Goal: Task Accomplishment & Management: Use online tool/utility

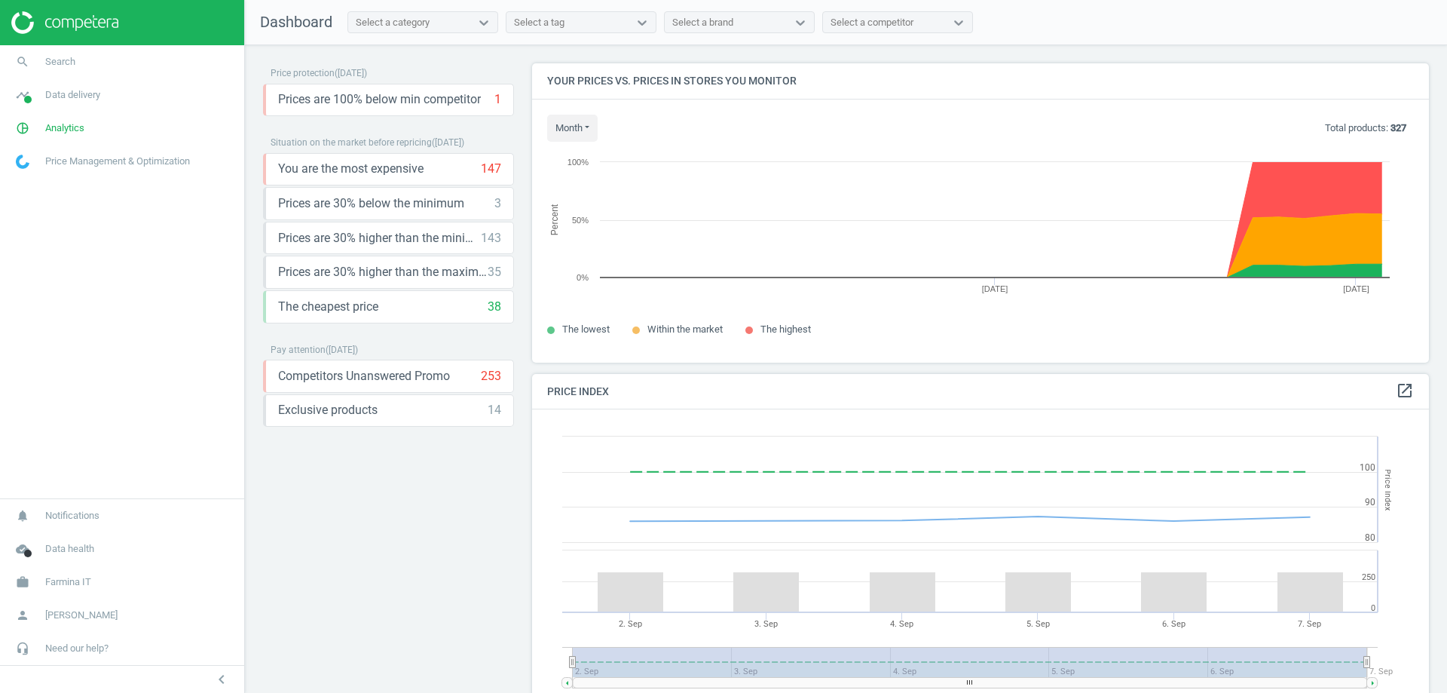
scroll to position [370, 909]
click at [72, 129] on span "Analytics" at bounding box center [64, 128] width 39 height 14
click at [41, 176] on link "Products" at bounding box center [122, 183] width 244 height 23
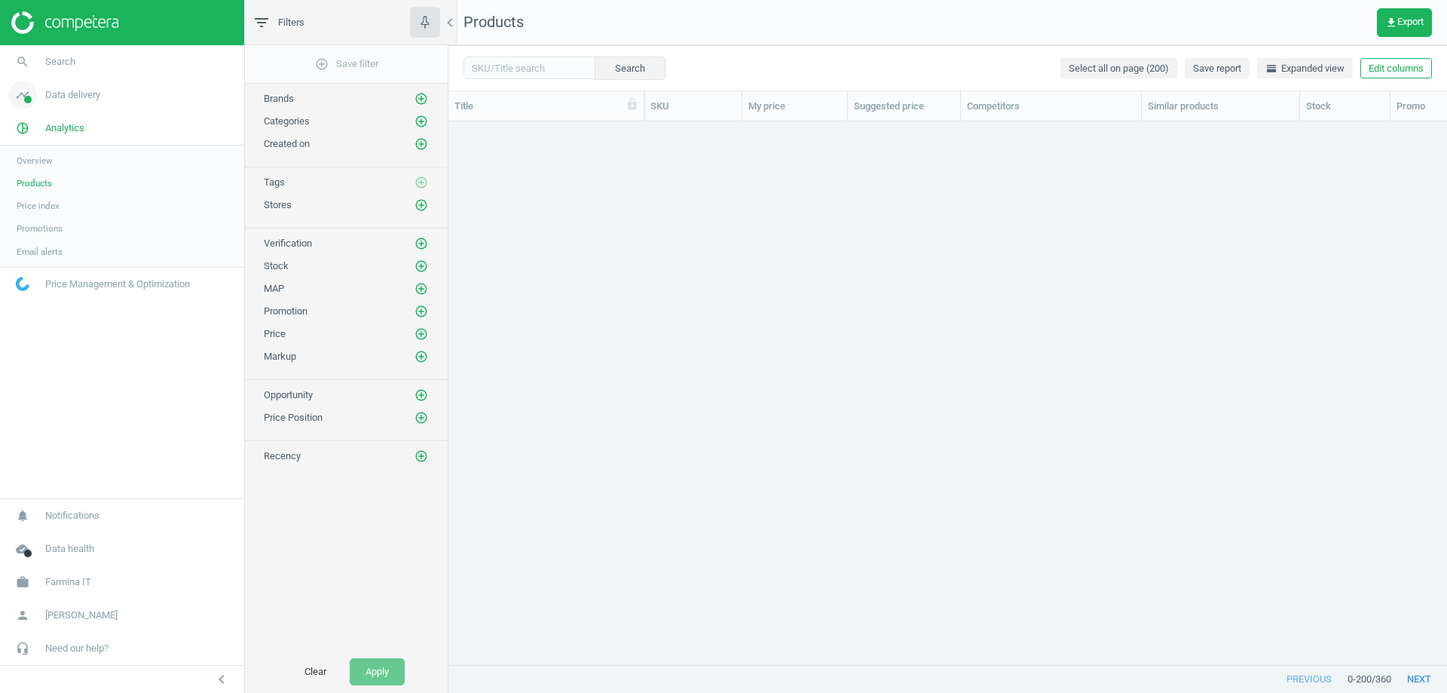
click at [75, 90] on span "Data delivery" at bounding box center [72, 95] width 55 height 14
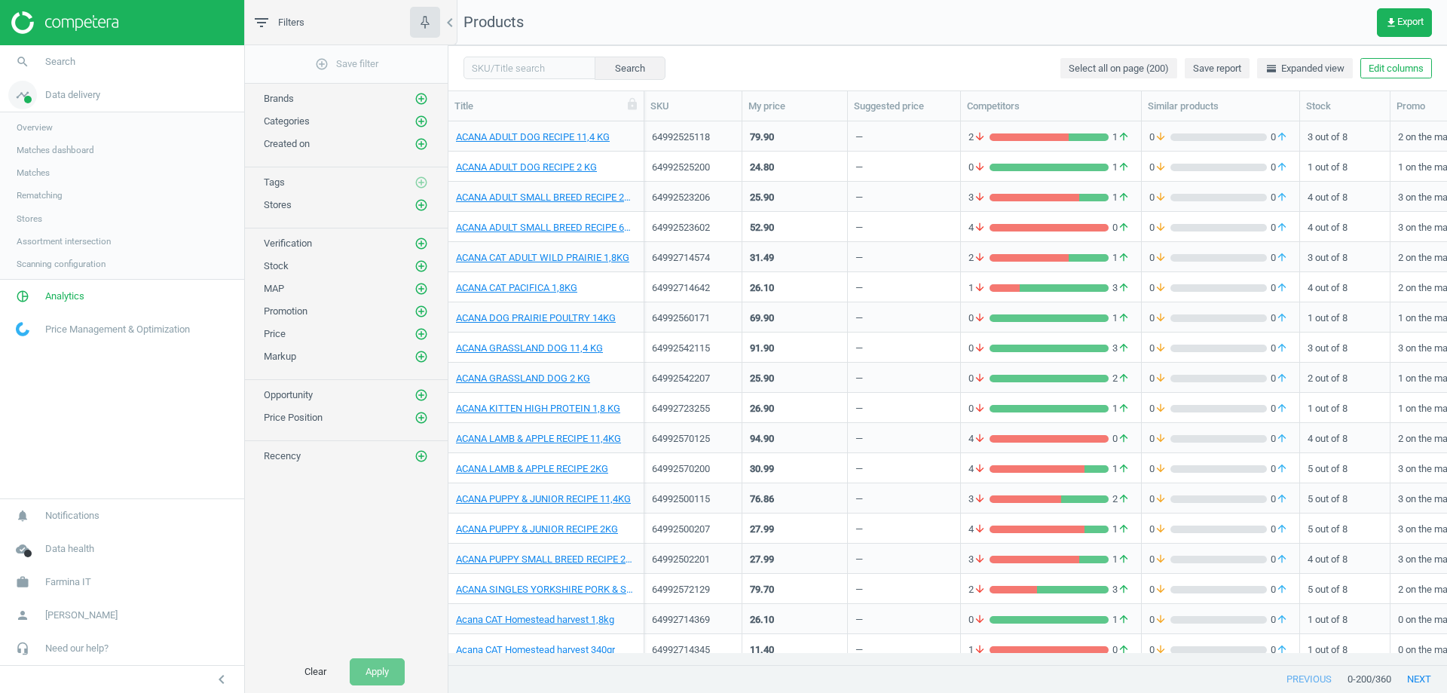
click at [77, 95] on span "Data delivery" at bounding box center [72, 95] width 55 height 14
click at [75, 90] on span "Data delivery" at bounding box center [72, 95] width 55 height 14
click at [43, 167] on span "Matches" at bounding box center [33, 173] width 33 height 12
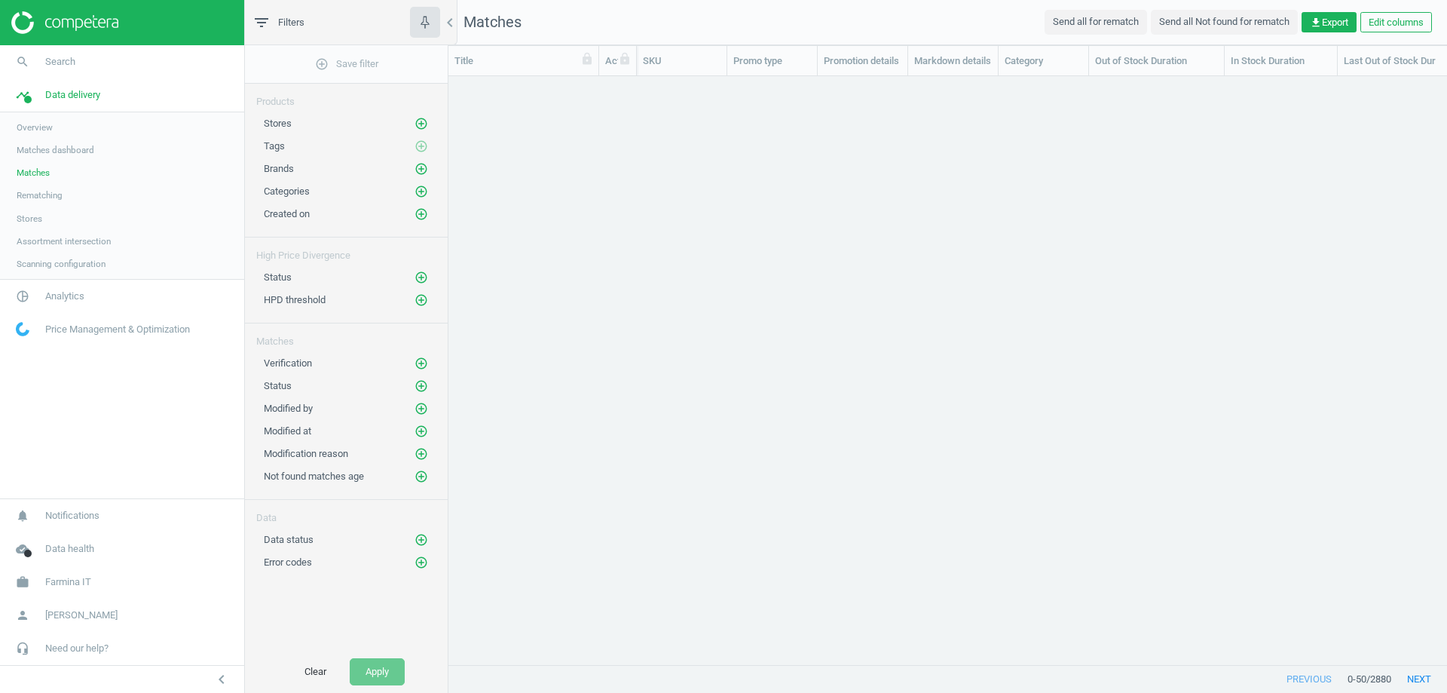
scroll to position [565, 988]
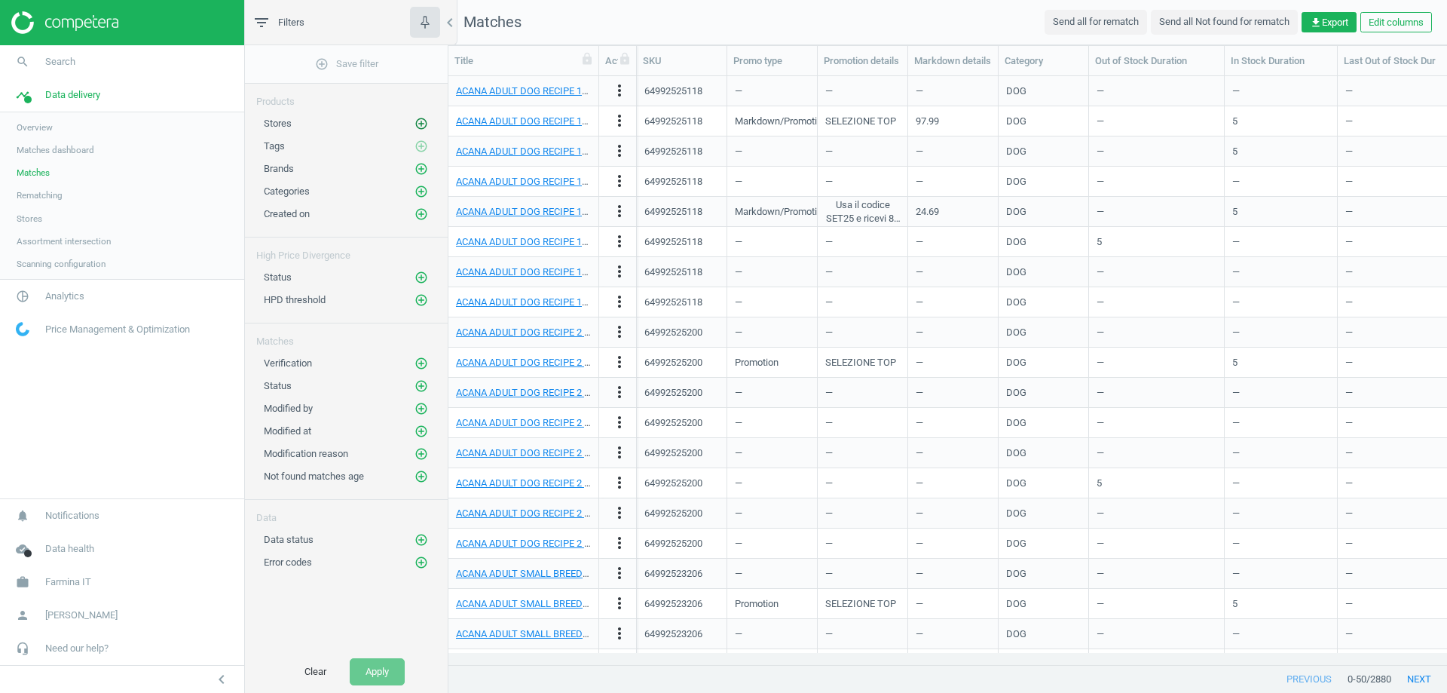
click at [420, 118] on icon "add_circle_outline" at bounding box center [422, 124] width 14 height 14
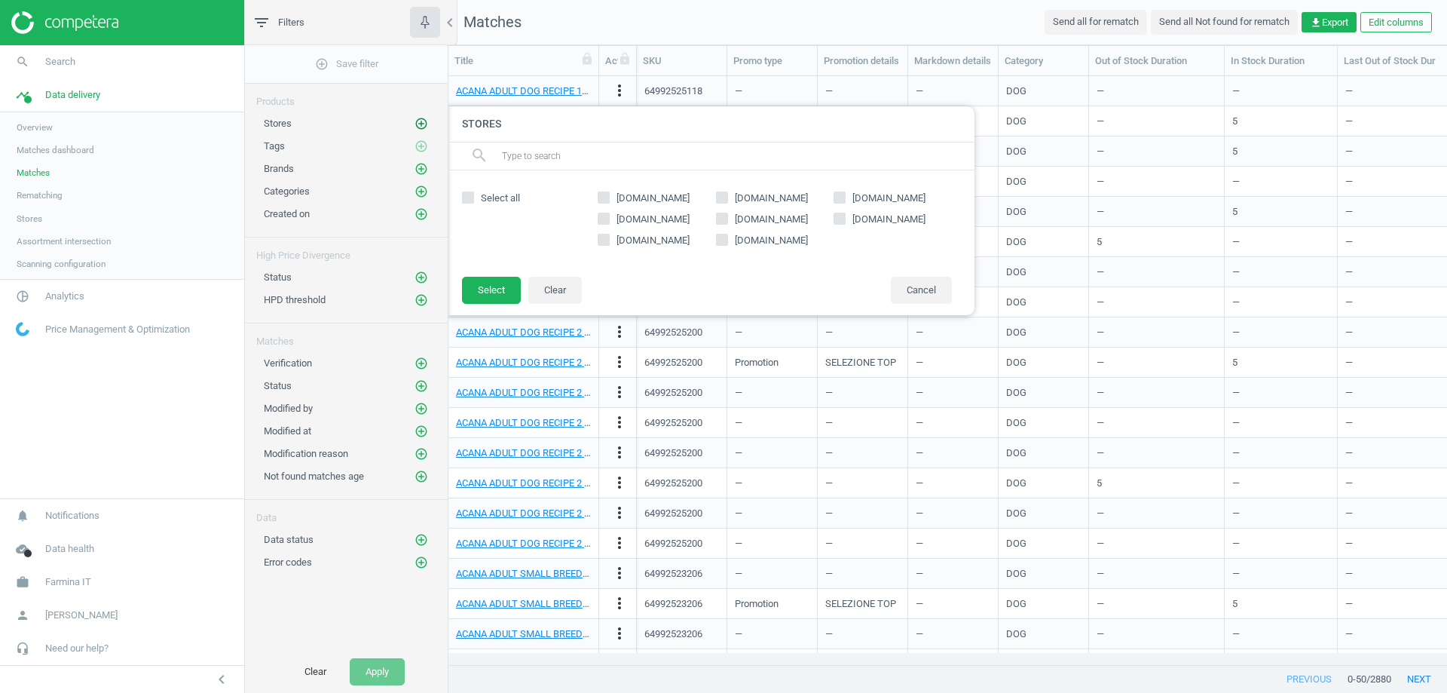
click at [418, 123] on icon "add_circle_outline" at bounding box center [422, 124] width 14 height 14
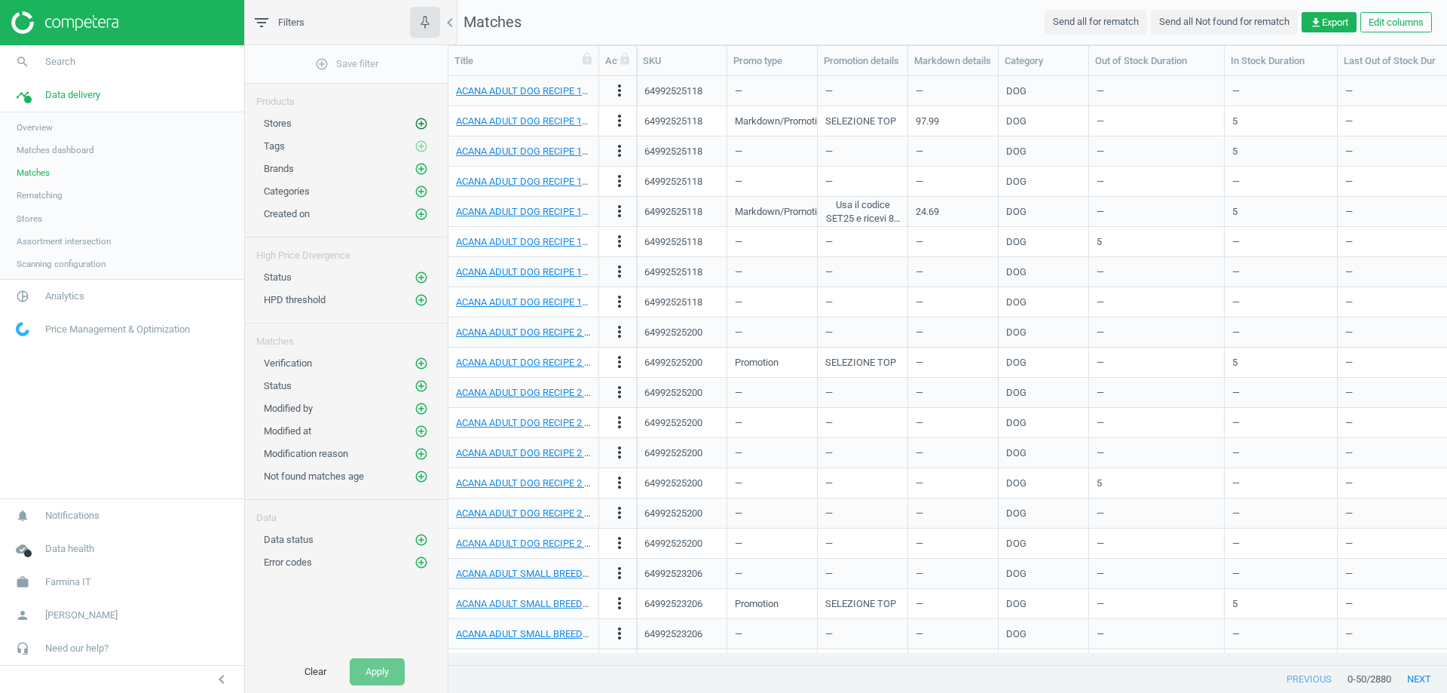
click at [416, 119] on icon "add_circle_outline" at bounding box center [422, 124] width 14 height 14
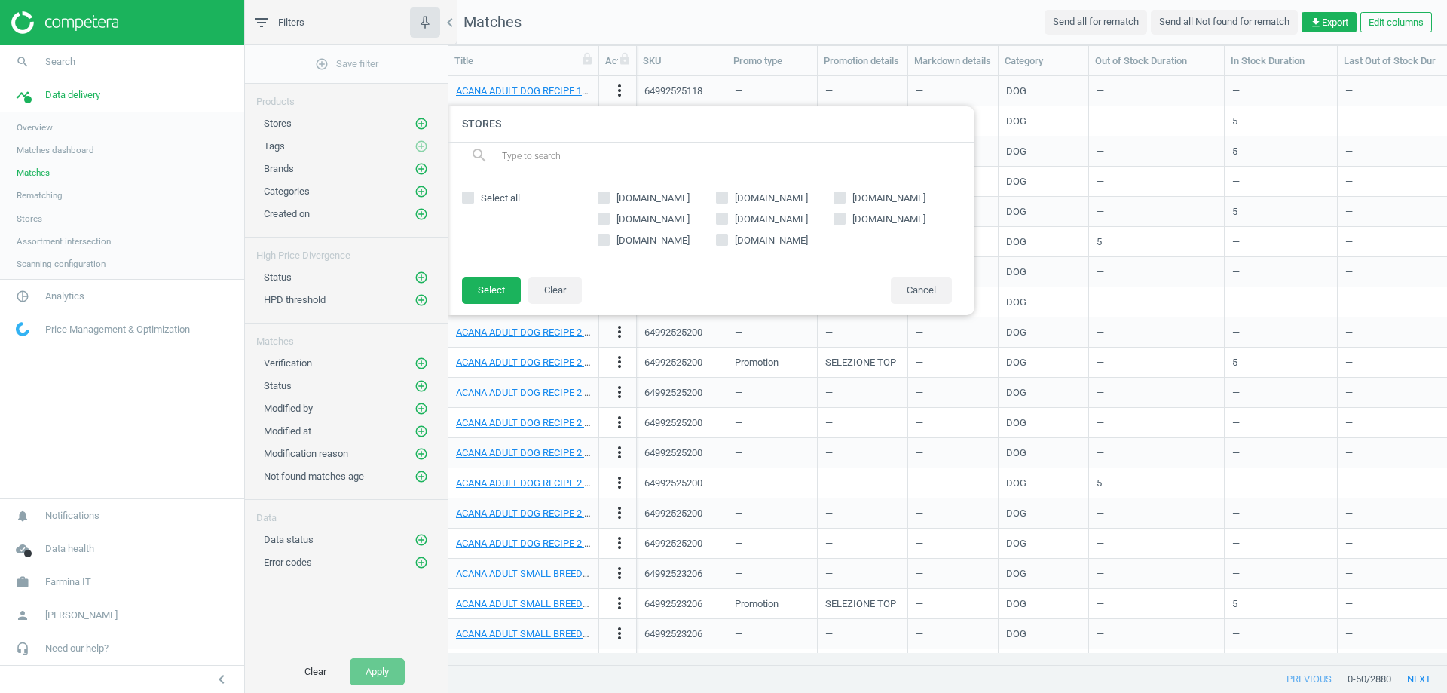
click at [480, 194] on span "Select all" at bounding box center [500, 198] width 45 height 14
click at [473, 194] on input "Select all" at bounding box center [469, 197] width 10 height 10
checkbox input "true"
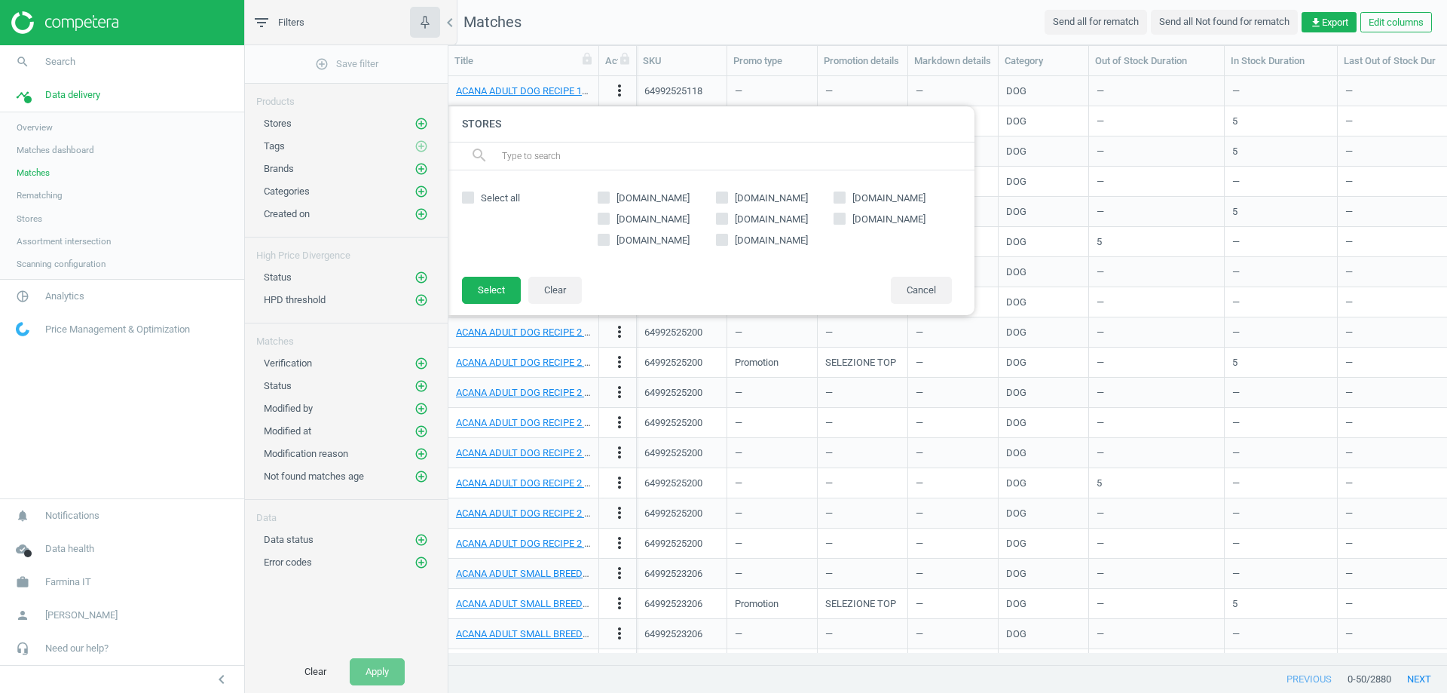
checkbox input "true"
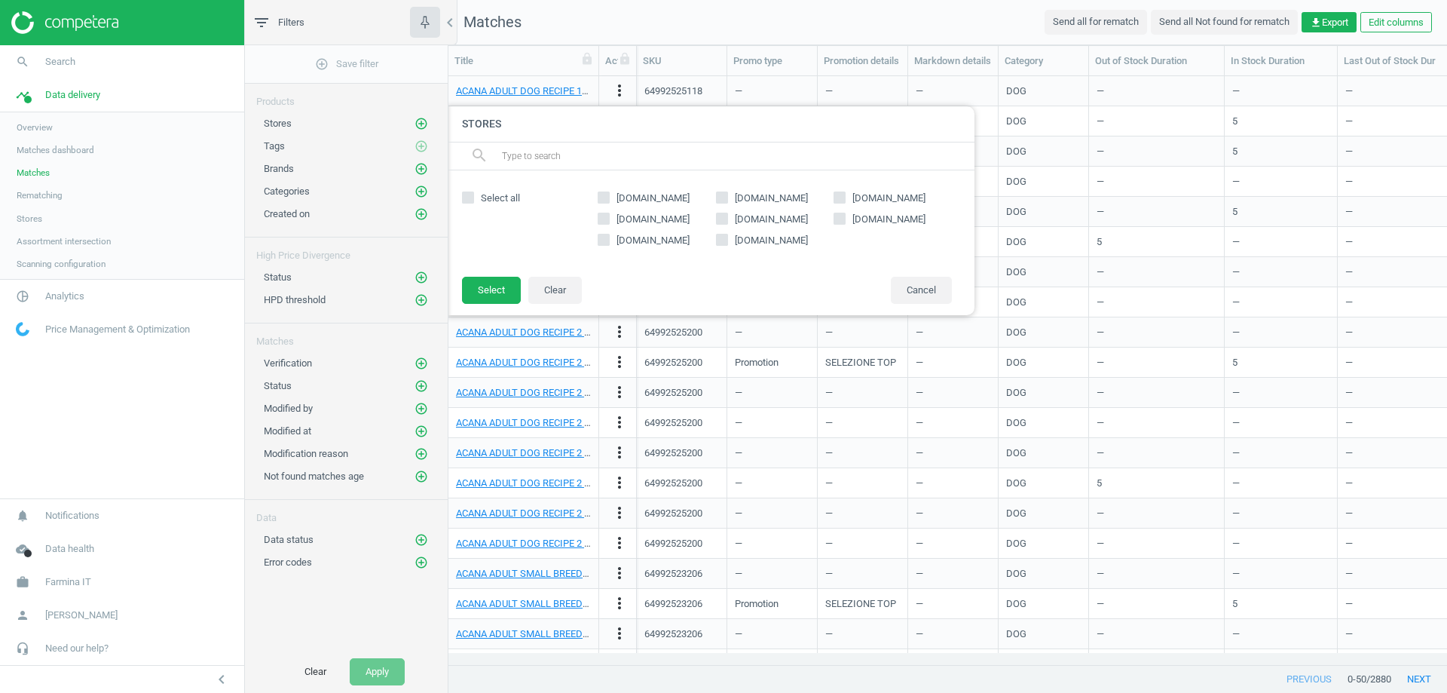
checkbox input "true"
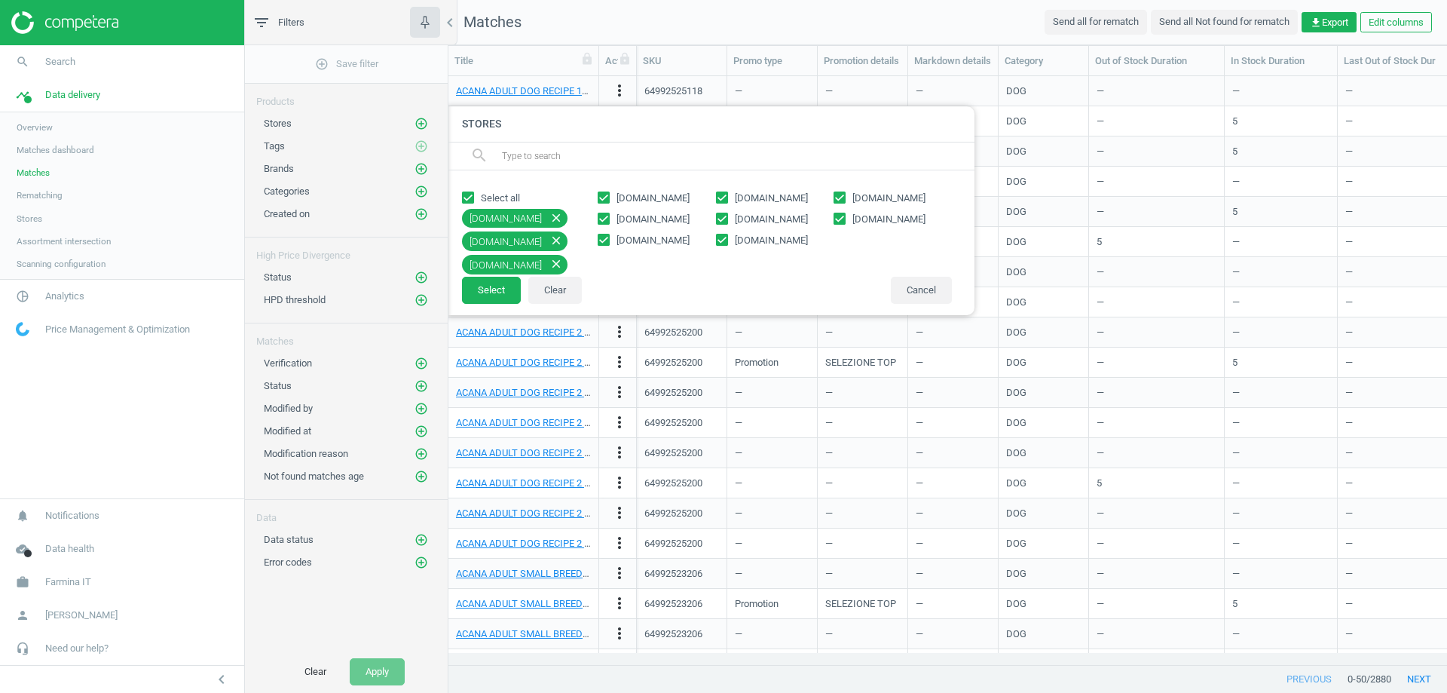
click at [469, 198] on input "Select all" at bounding box center [469, 197] width 10 height 10
checkbox input "false"
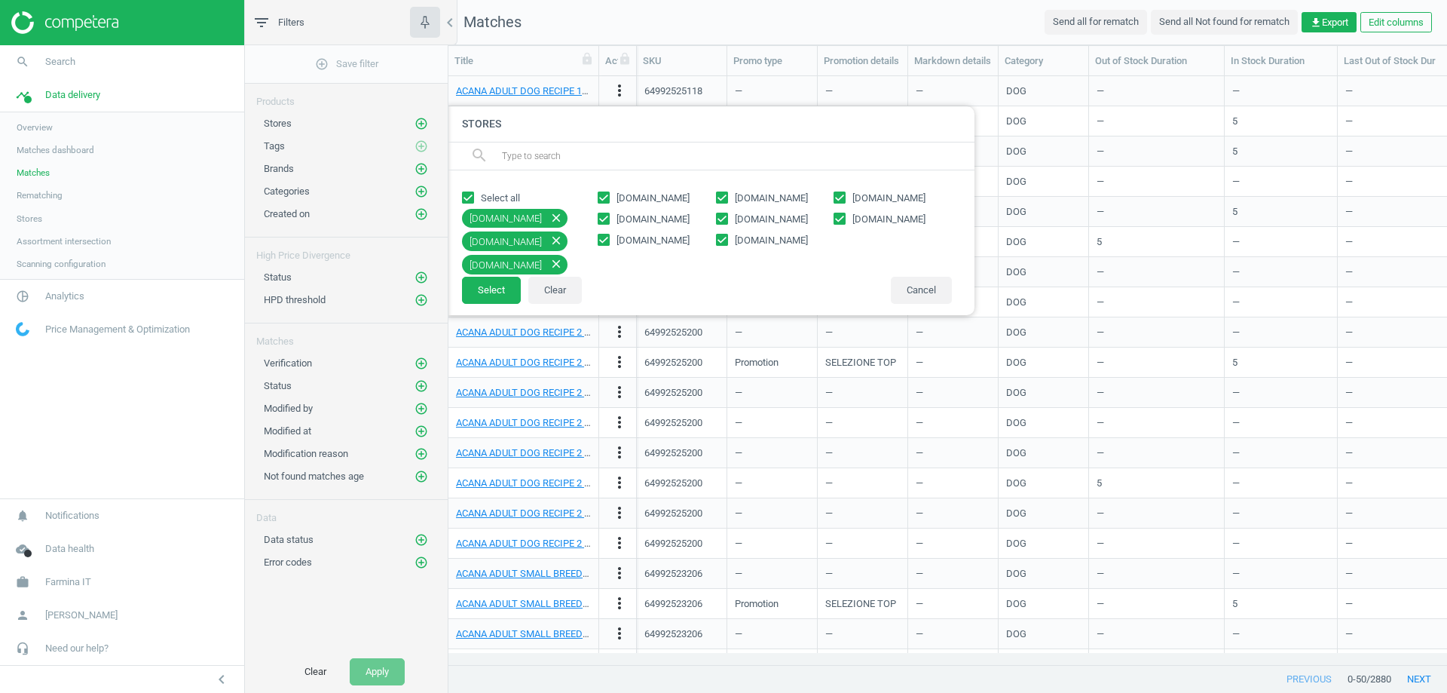
checkbox input "false"
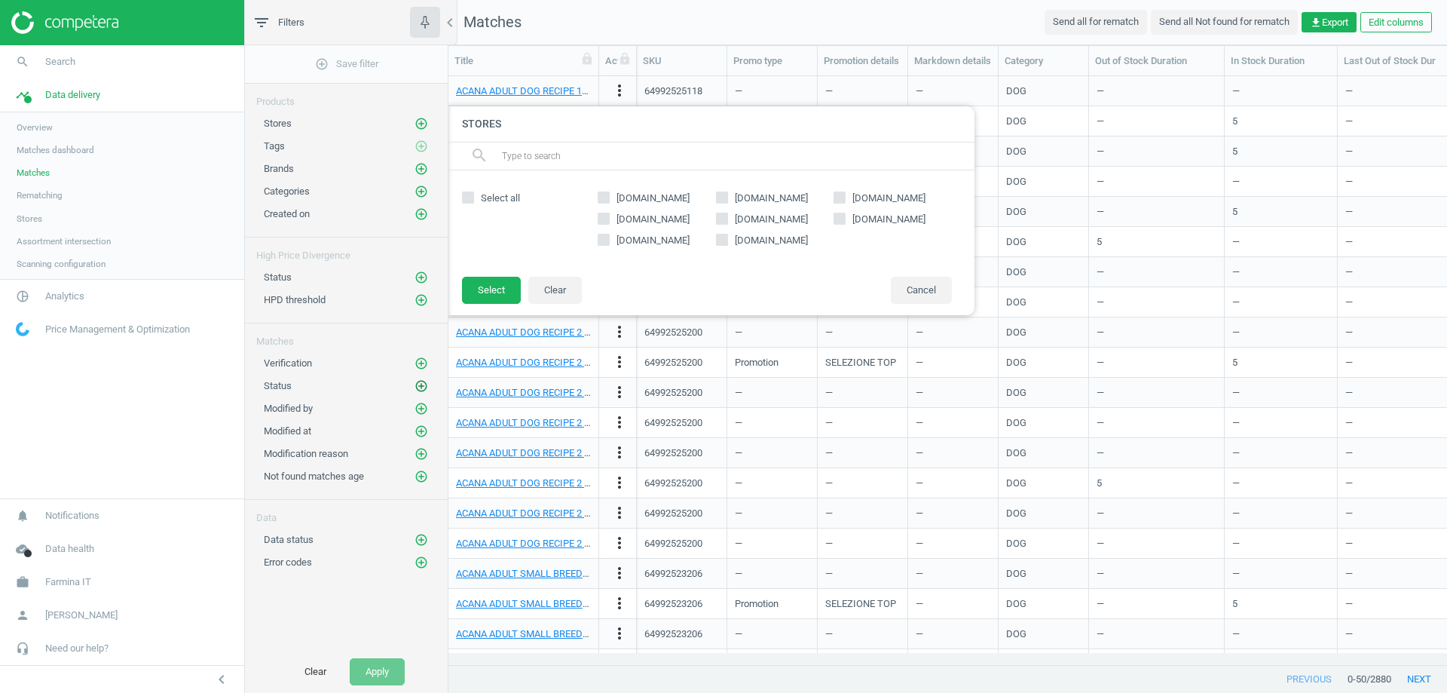
click at [421, 384] on icon "add_circle_outline" at bounding box center [422, 386] width 14 height 14
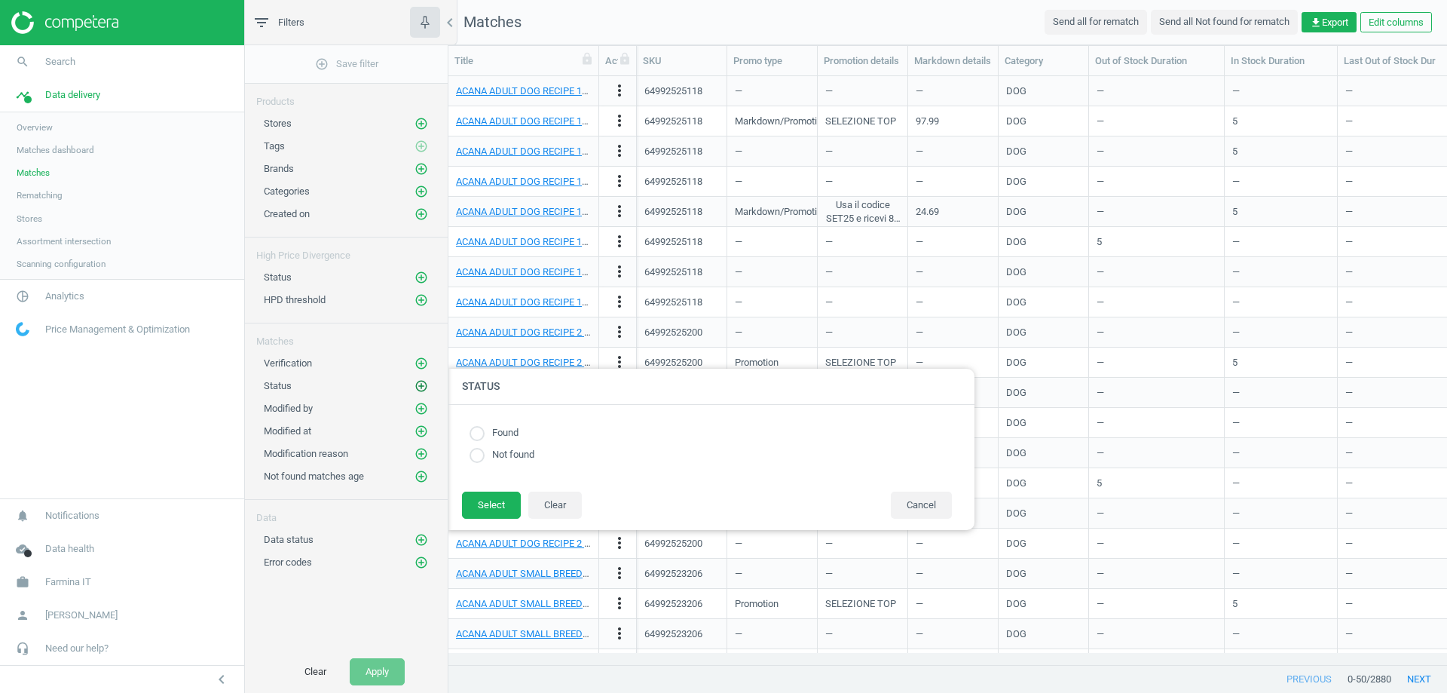
click at [421, 384] on icon "add_circle_outline" at bounding box center [422, 386] width 14 height 14
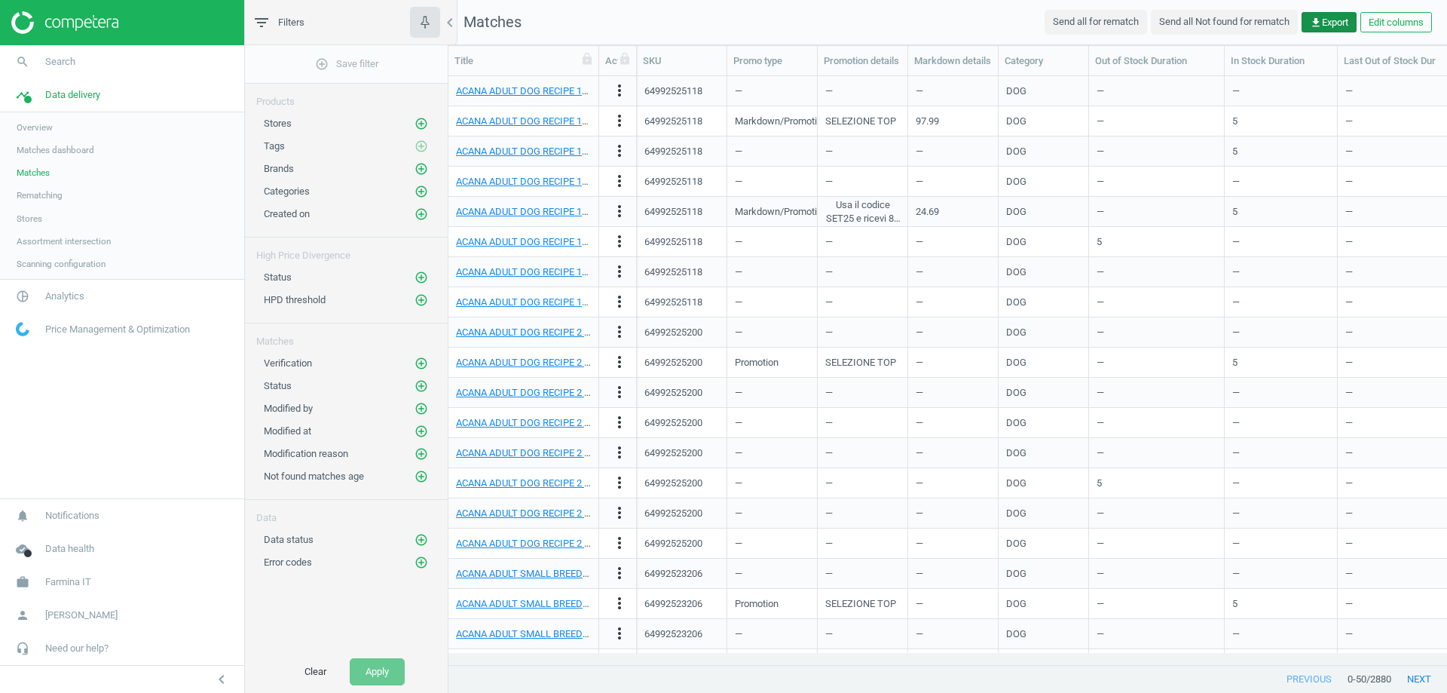
click at [1316, 24] on icon "get_app" at bounding box center [1316, 23] width 12 height 12
click at [1132, 75] on button "insert_drive_file Report (Excel)" at bounding box center [1224, 81] width 262 height 29
click at [425, 120] on icon "add_circle_outline" at bounding box center [422, 124] width 14 height 14
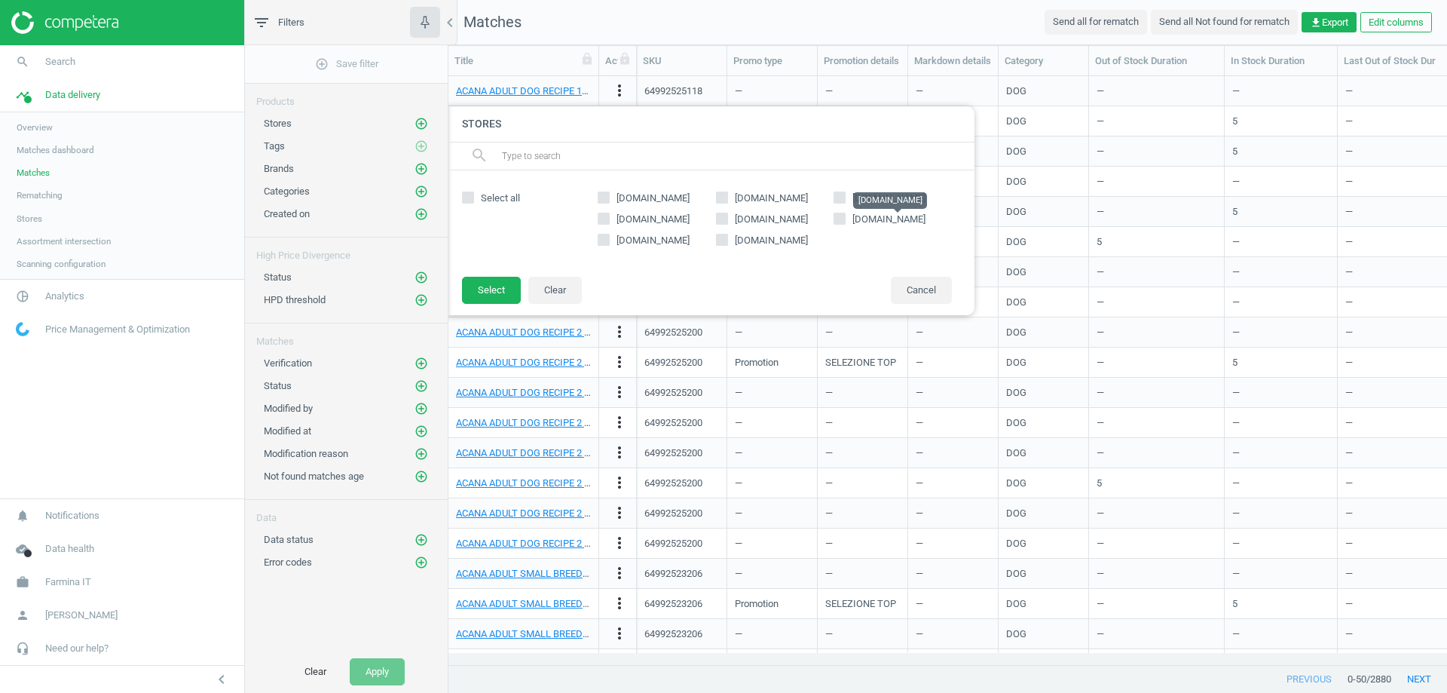
drag, startPoint x: 952, startPoint y: 216, endPoint x: 853, endPoint y: 218, distance: 99.5
click at [853, 218] on div "[DOMAIN_NAME] [DOMAIN_NAME] [DOMAIN_NAME] [DOMAIN_NAME] [DOMAIN_NAME] [DOMAIN_N…" at bounding box center [774, 222] width 369 height 75
copy span "[DOMAIN_NAME]"
drag, startPoint x: 933, startPoint y: 198, endPoint x: 852, endPoint y: 200, distance: 81.4
click at [852, 200] on label "[DOMAIN_NAME]" at bounding box center [893, 198] width 118 height 14
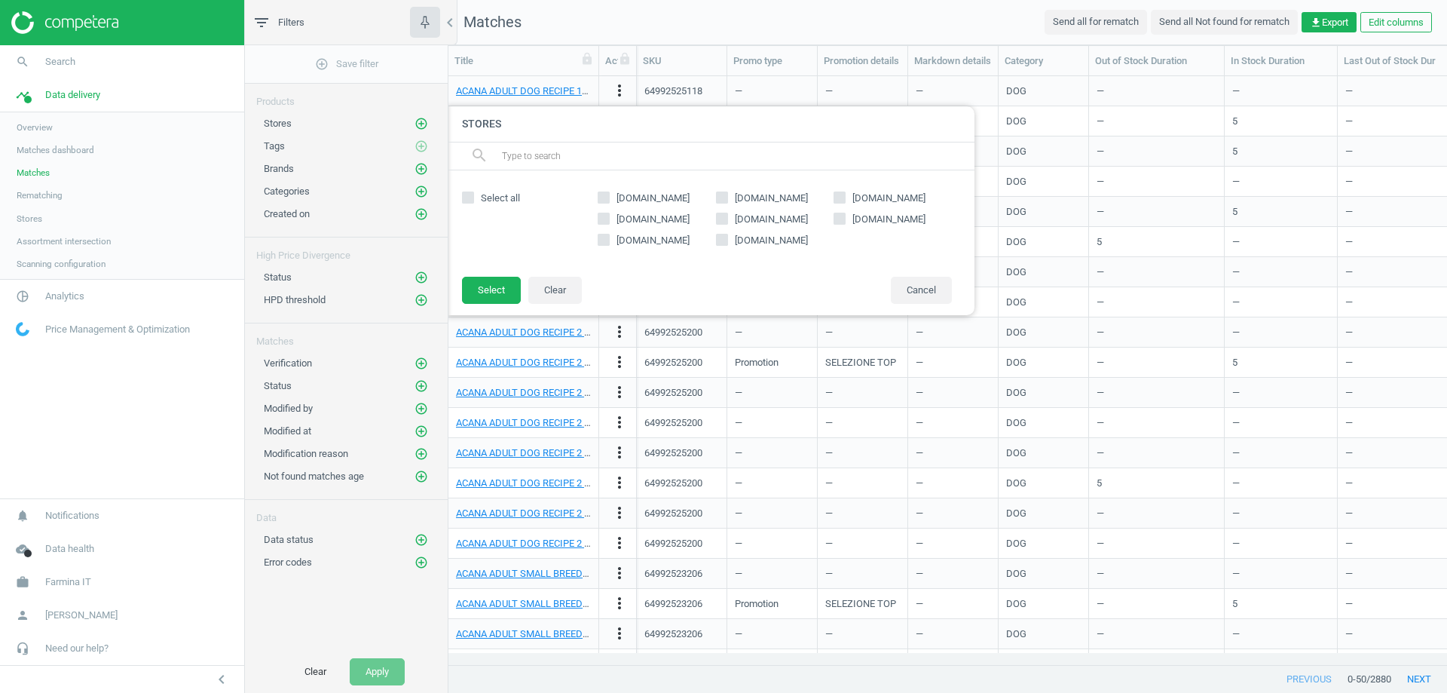
copy span "[DOMAIN_NAME]"
drag, startPoint x: 652, startPoint y: 198, endPoint x: 616, endPoint y: 199, distance: 36.2
click at [616, 199] on label "[DOMAIN_NAME]" at bounding box center [657, 198] width 118 height 14
copy span "[DOMAIN_NAME]"
drag, startPoint x: 675, startPoint y: 216, endPoint x: 649, endPoint y: 217, distance: 25.6
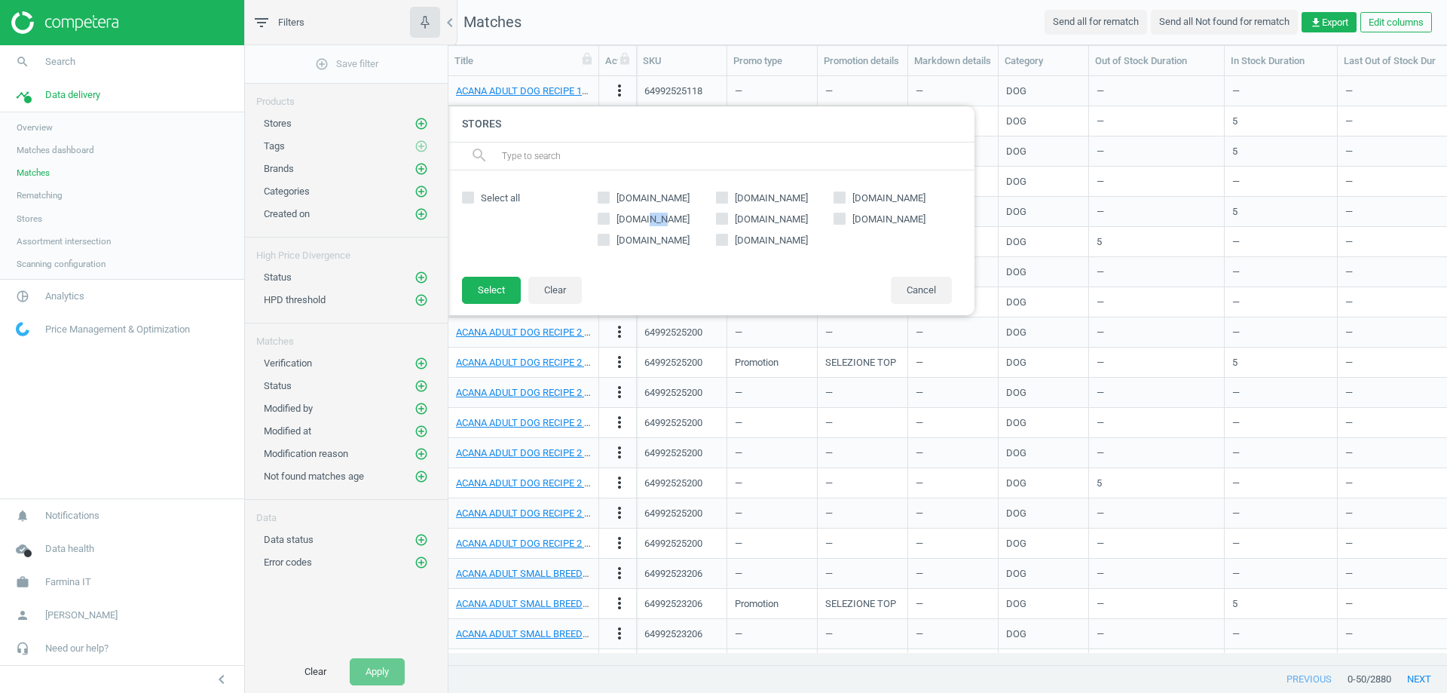
click at [649, 217] on label "[DOMAIN_NAME]" at bounding box center [657, 220] width 118 height 14
drag, startPoint x: 793, startPoint y: 216, endPoint x: 736, endPoint y: 220, distance: 57.4
click at [736, 220] on label "[DOMAIN_NAME]" at bounding box center [775, 220] width 118 height 14
copy span "[DOMAIN_NAME]"
drag, startPoint x: 804, startPoint y: 201, endPoint x: 734, endPoint y: 209, distance: 69.8
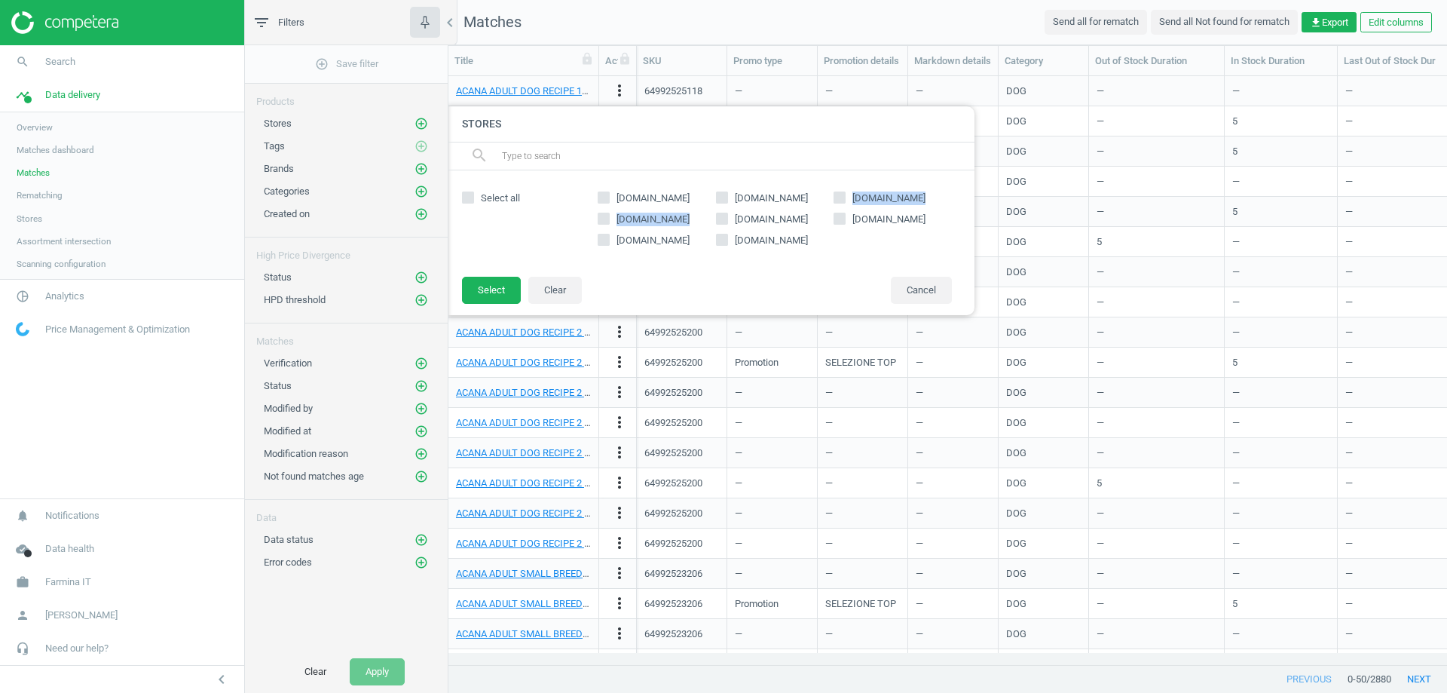
click at [734, 209] on div "[DOMAIN_NAME] [DOMAIN_NAME] [DOMAIN_NAME] [DOMAIN_NAME] [DOMAIN_NAME] [DOMAIN_N…" at bounding box center [774, 222] width 369 height 75
click at [792, 199] on label "[DOMAIN_NAME]" at bounding box center [775, 198] width 118 height 14
click at [727, 199] on input "[DOMAIN_NAME]" at bounding box center [722, 197] width 10 height 10
checkbox input "true"
drag, startPoint x: 800, startPoint y: 197, endPoint x: 737, endPoint y: 203, distance: 63.6
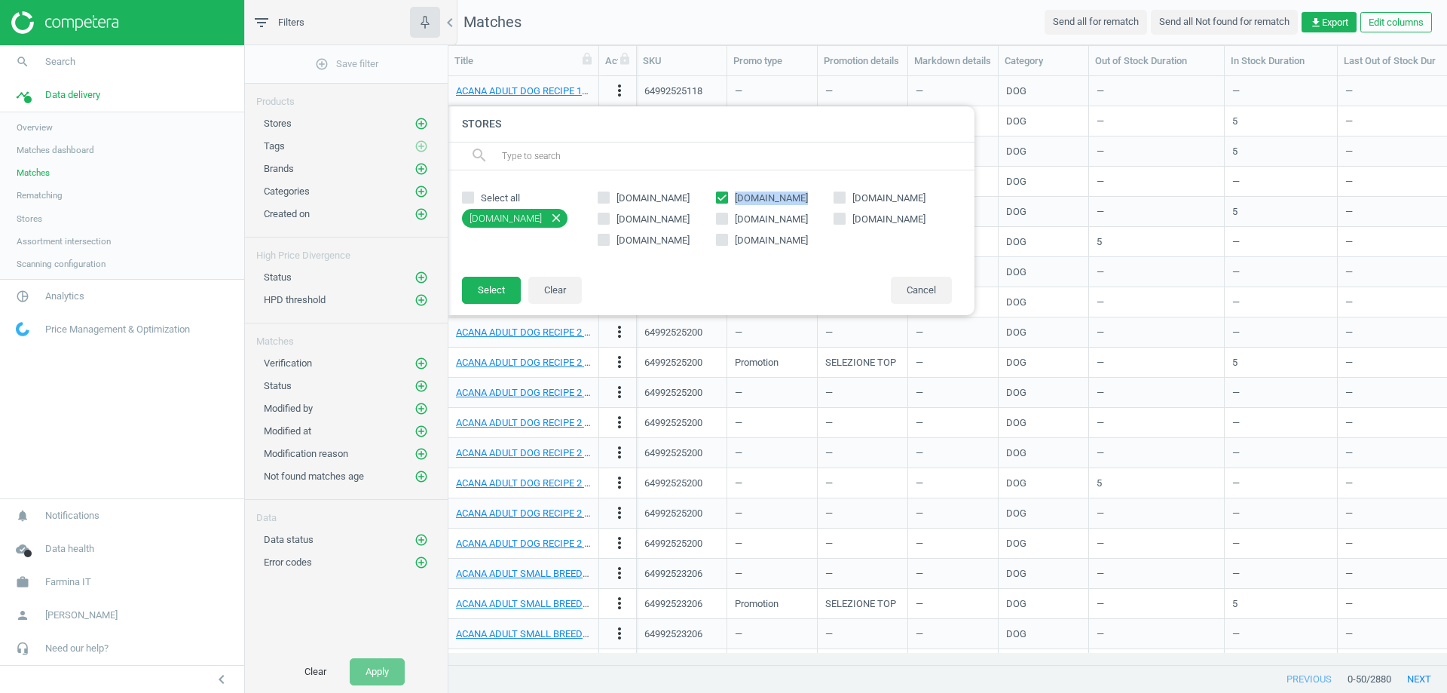
click at [736, 203] on label "[DOMAIN_NAME]" at bounding box center [775, 198] width 118 height 14
copy span "[DOMAIN_NAME]"
drag, startPoint x: 680, startPoint y: 220, endPoint x: 614, endPoint y: 226, distance: 65.9
click at [614, 226] on div "[DOMAIN_NAME] [DOMAIN_NAME] [DOMAIN_NAME] [DOMAIN_NAME] [DOMAIN_NAME] [DOMAIN_N…" at bounding box center [774, 222] width 369 height 75
copy span "[DOMAIN_NAME]"
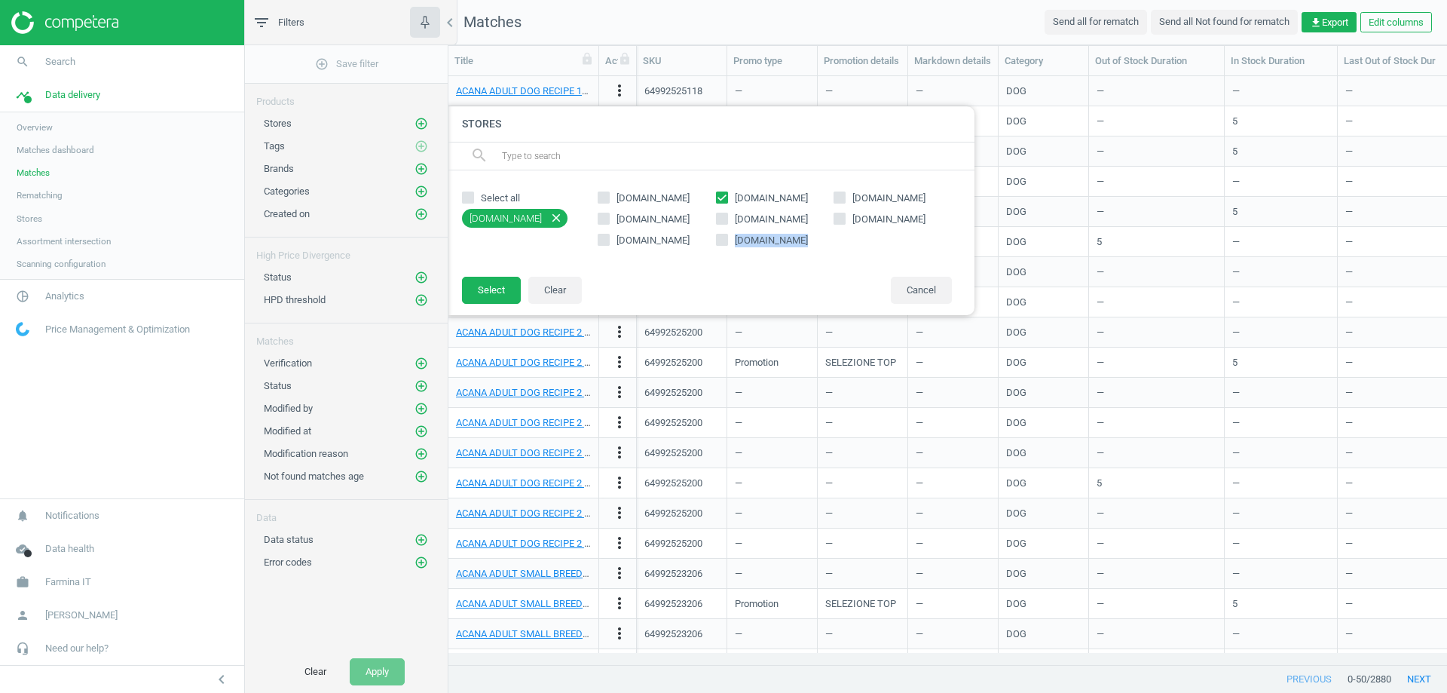
drag, startPoint x: 797, startPoint y: 240, endPoint x: 735, endPoint y: 242, distance: 61.9
click at [735, 242] on label "[DOMAIN_NAME]" at bounding box center [775, 241] width 118 height 14
copy span "[DOMAIN_NAME]"
click at [798, 221] on label "[DOMAIN_NAME]" at bounding box center [775, 220] width 118 height 14
click at [727, 221] on input "[DOMAIN_NAME]" at bounding box center [722, 218] width 10 height 10
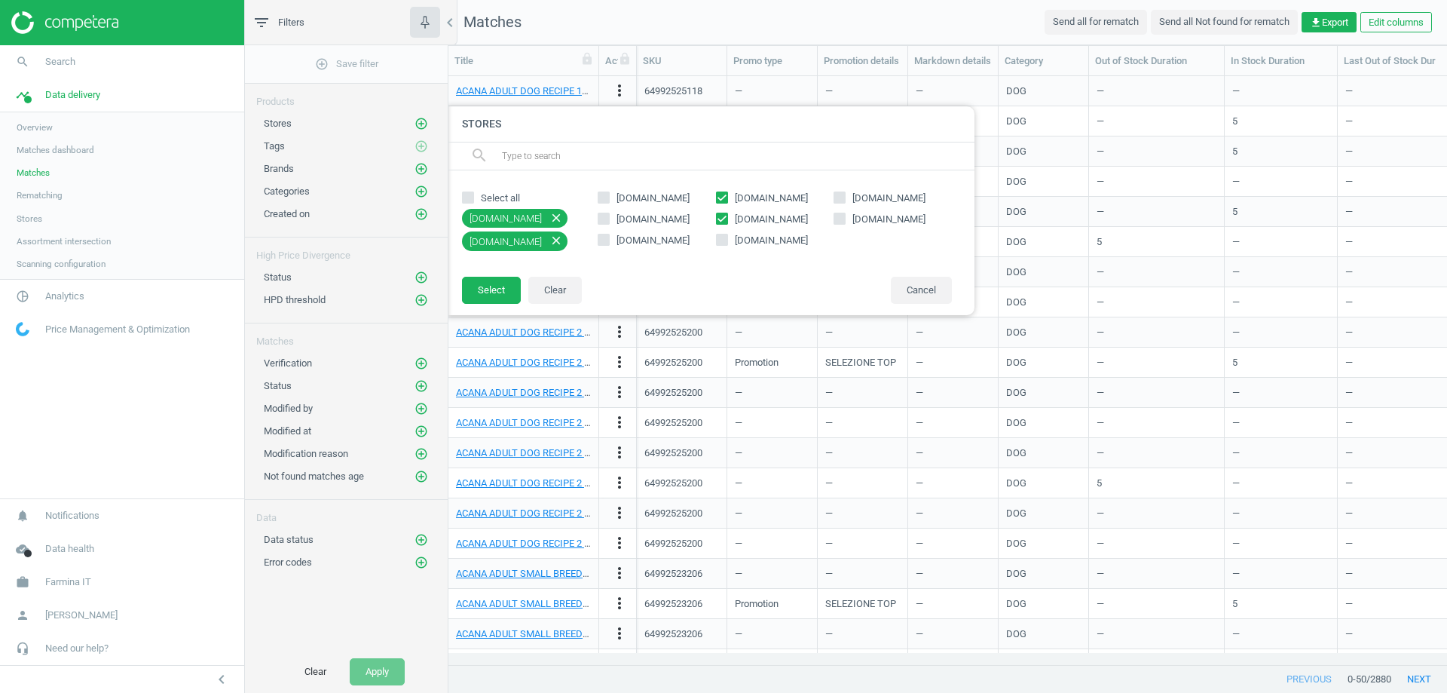
click at [798, 221] on label "[DOMAIN_NAME]" at bounding box center [775, 220] width 118 height 14
click at [727, 221] on input "[DOMAIN_NAME]" at bounding box center [722, 218] width 10 height 10
checkbox input "false"
copy span "[DOMAIN_NAME]"
drag, startPoint x: 940, startPoint y: 195, endPoint x: 853, endPoint y: 204, distance: 87.1
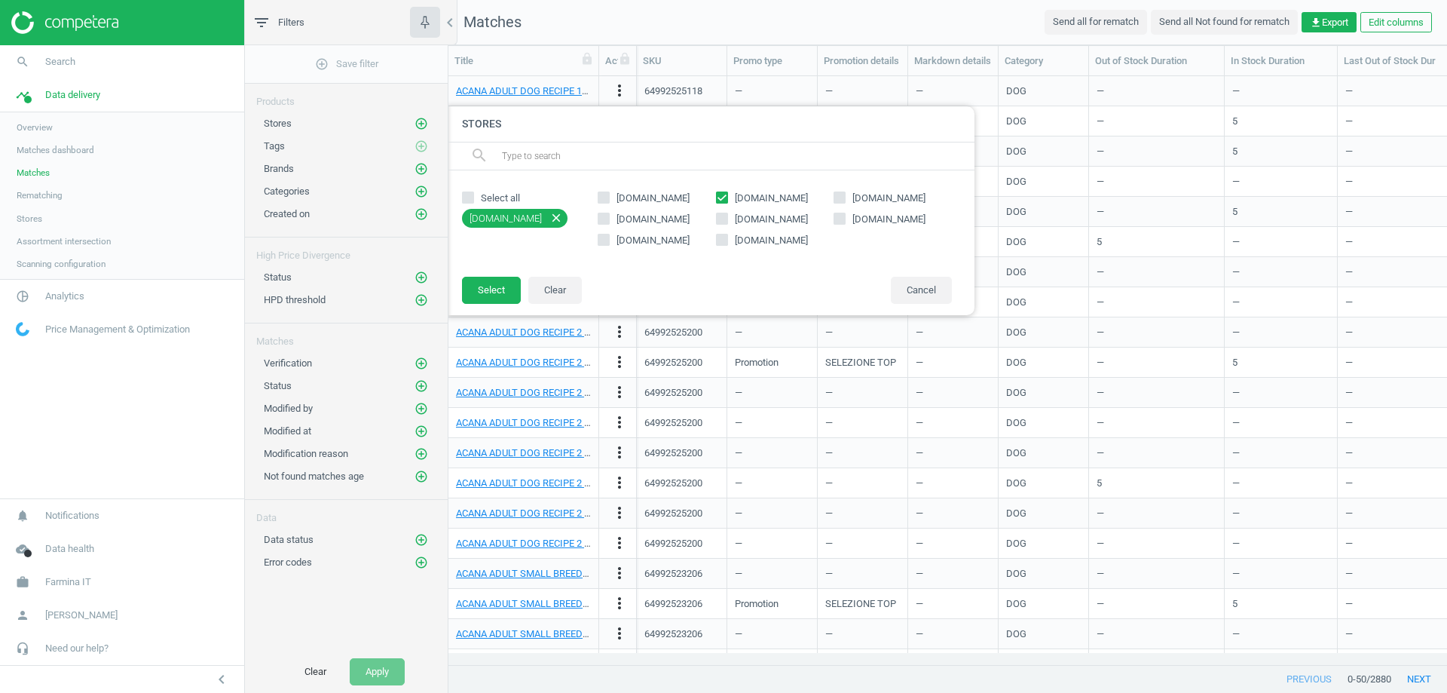
click at [853, 204] on label "[DOMAIN_NAME]" at bounding box center [893, 198] width 118 height 14
drag, startPoint x: 951, startPoint y: 216, endPoint x: 853, endPoint y: 222, distance: 98.2
click at [853, 222] on label "[DOMAIN_NAME]" at bounding box center [893, 220] width 118 height 14
copy span "[DOMAIN_NAME]"
